Goal: Information Seeking & Learning: Check status

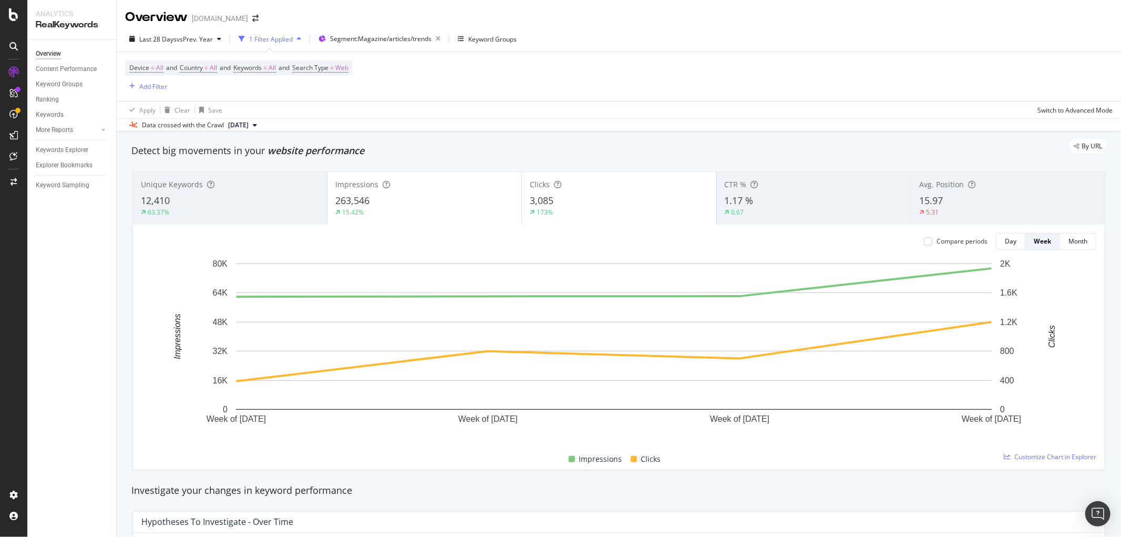
click at [212, 48] on div "Last 28 Days vs Prev. Year 1 Filter Applied Segment: Magazine/articles/trends K…" at bounding box center [619, 40] width 1005 height 21
click at [211, 45] on div "Last 28 Days vs Prev. Year" at bounding box center [175, 39] width 100 height 16
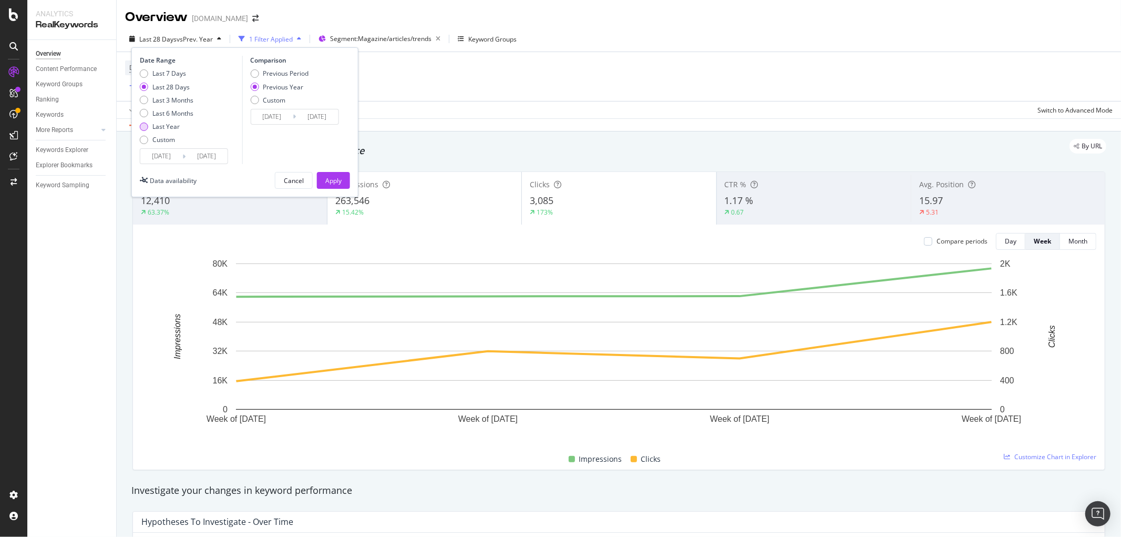
click at [158, 130] on div "Last Year" at bounding box center [165, 126] width 27 height 9
type input "2024/09/01"
type input "2023/09/03"
click at [333, 177] on div "Apply" at bounding box center [333, 180] width 16 height 9
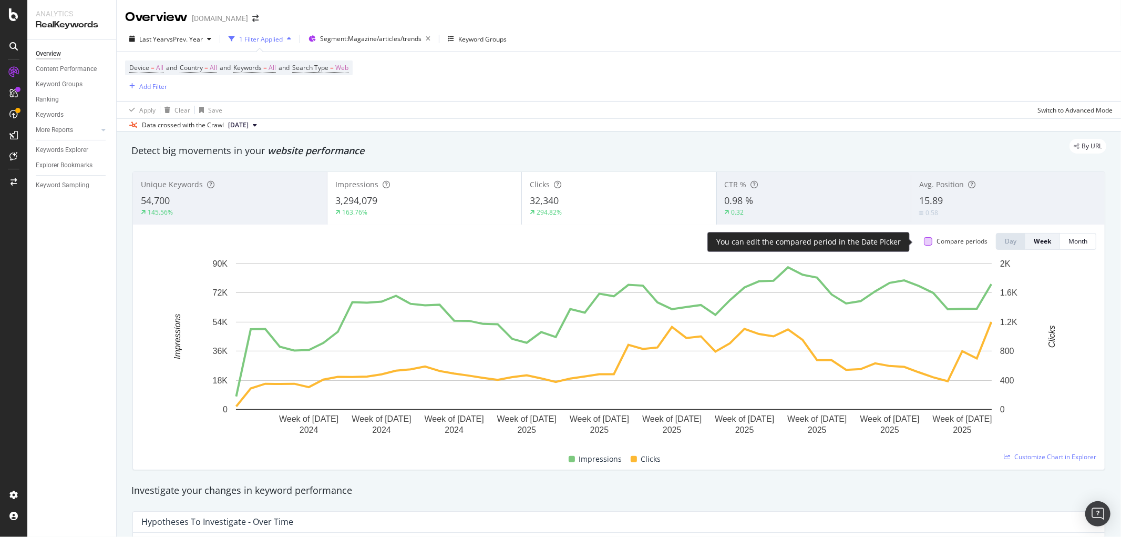
click at [924, 239] on div at bounding box center [928, 241] width 8 height 8
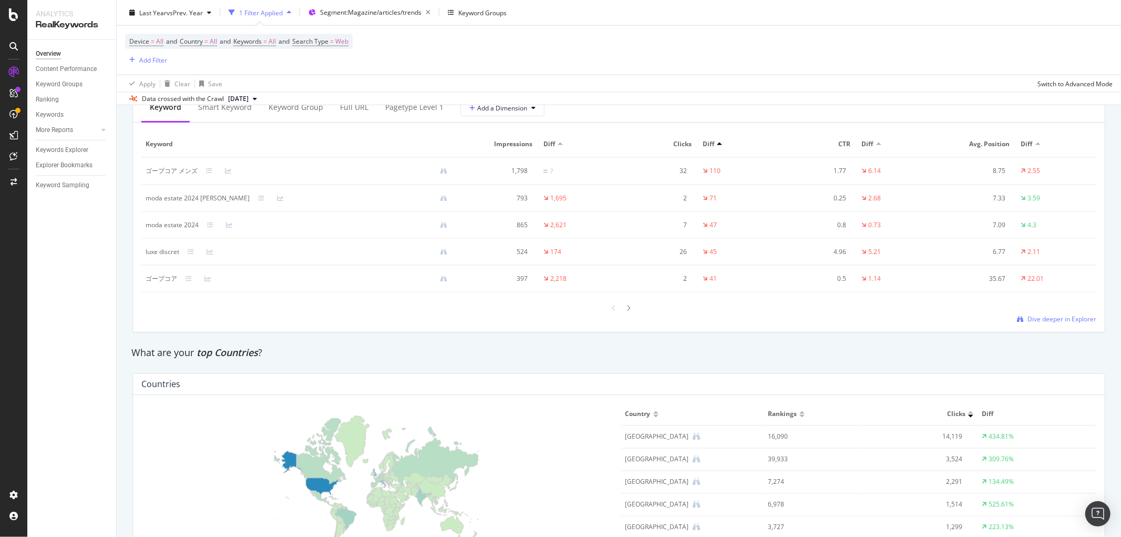
scroll to position [1343, 0]
